Goal: Communication & Community: Answer question/provide support

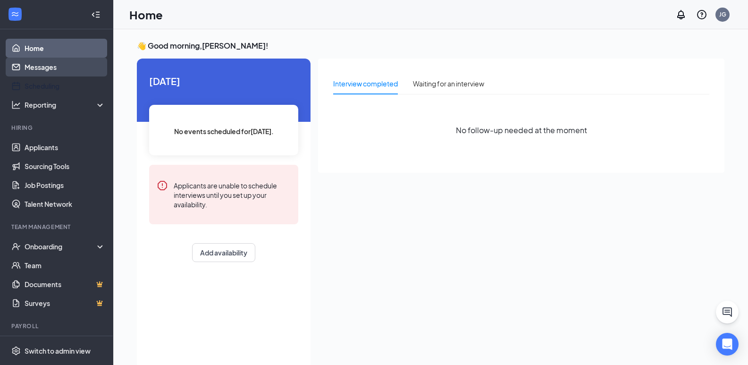
click at [45, 71] on link "Messages" at bounding box center [65, 67] width 81 height 19
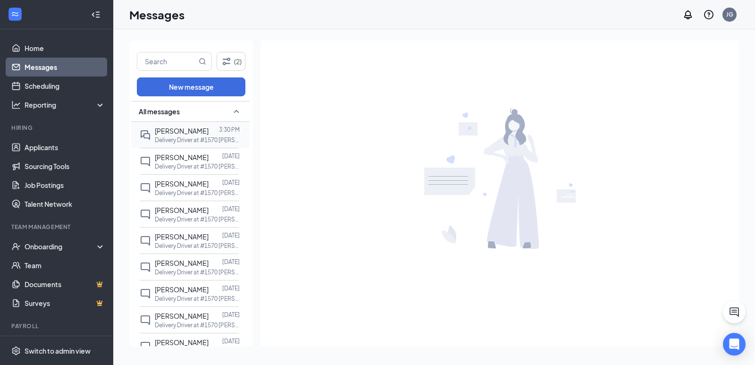
click at [173, 127] on span "[PERSON_NAME]" at bounding box center [182, 131] width 54 height 8
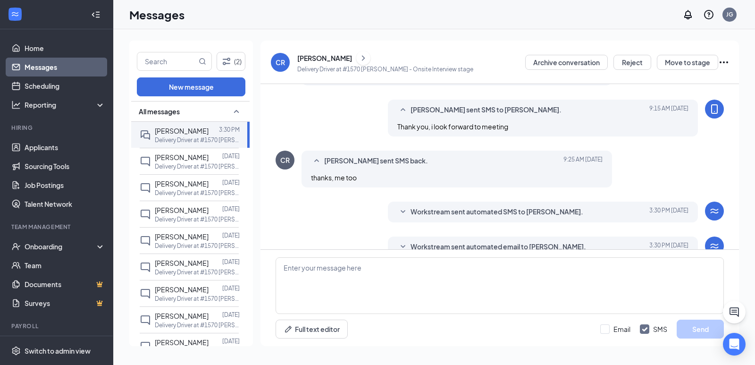
scroll to position [246, 0]
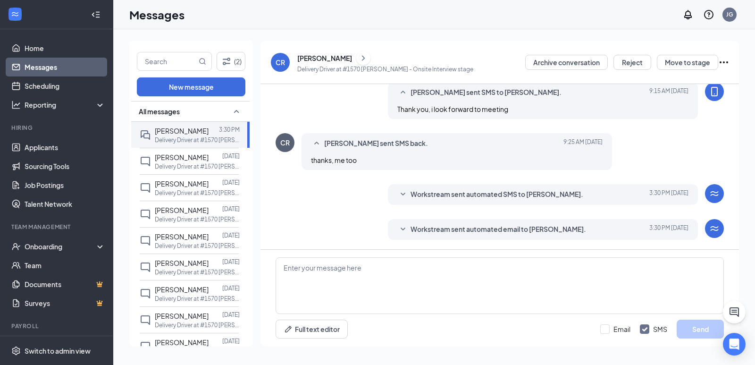
click at [310, 58] on div "[PERSON_NAME]" at bounding box center [324, 57] width 55 height 9
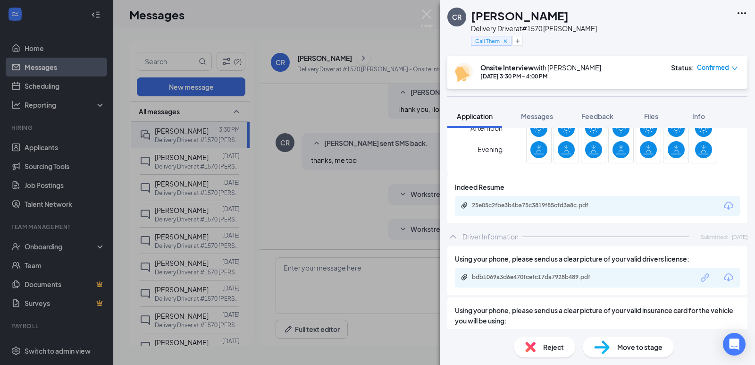
scroll to position [448, 0]
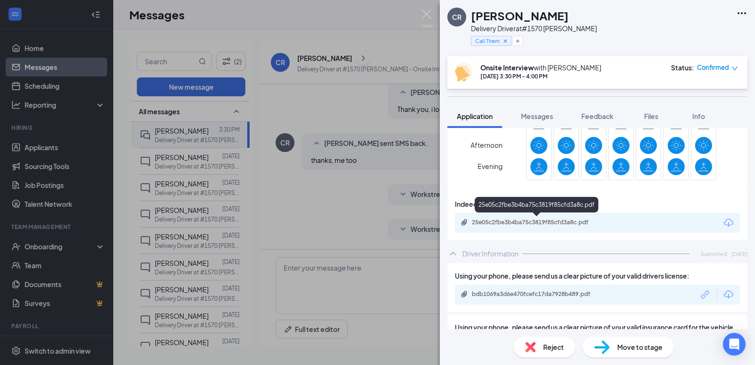
click at [509, 220] on div "25e05c2fbe3b4ba75c3819f85cfd3a8c.pdf" at bounding box center [538, 223] width 132 height 8
